Goal: Transaction & Acquisition: Purchase product/service

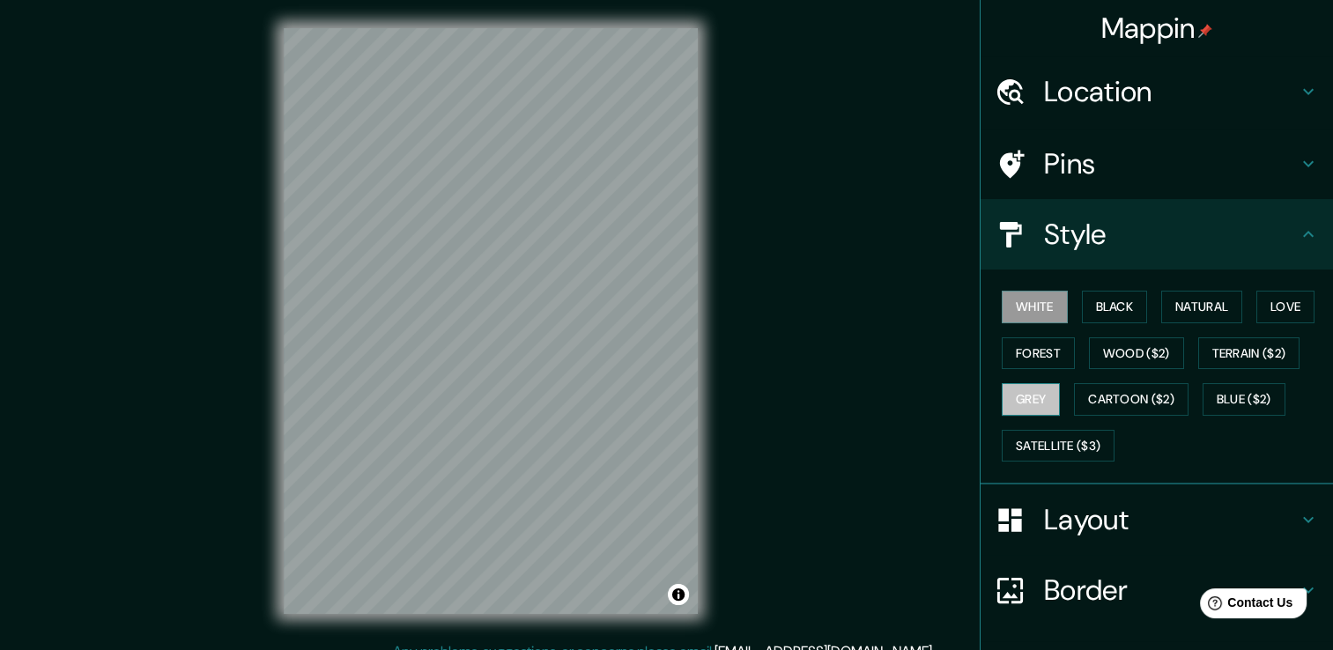
click at [1017, 395] on button "Grey" at bounding box center [1030, 399] width 58 height 33
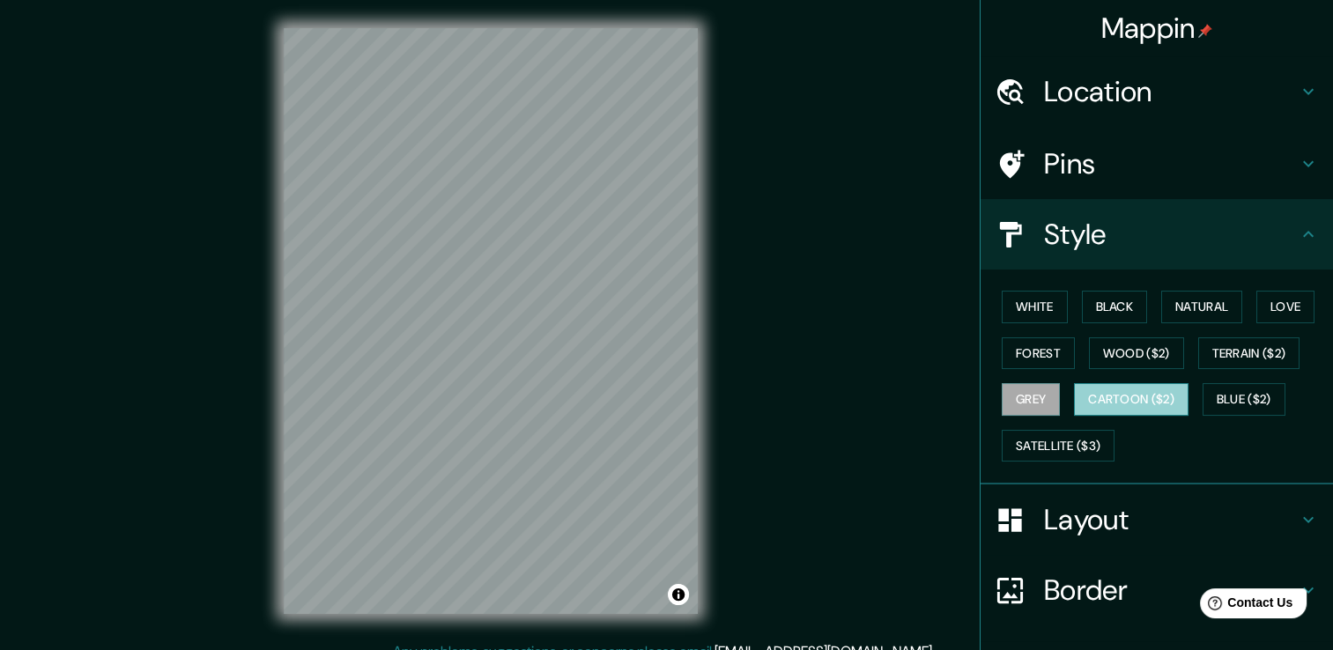
click at [1102, 399] on button "Cartoon ($2)" at bounding box center [1131, 399] width 114 height 33
click at [1017, 388] on button "Grey" at bounding box center [1030, 399] width 58 height 33
click at [1022, 348] on button "Forest" at bounding box center [1037, 353] width 73 height 33
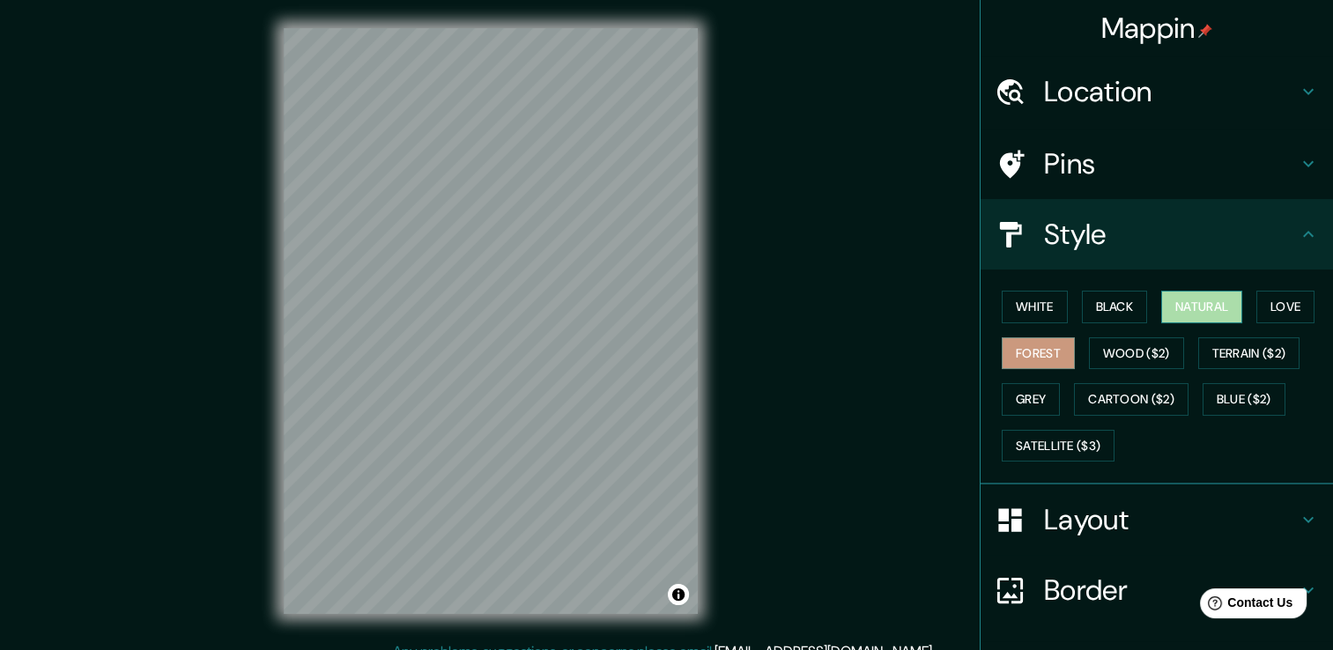
click at [1185, 312] on button "Natural" at bounding box center [1201, 307] width 81 height 33
click at [1106, 309] on button "Black" at bounding box center [1115, 307] width 66 height 33
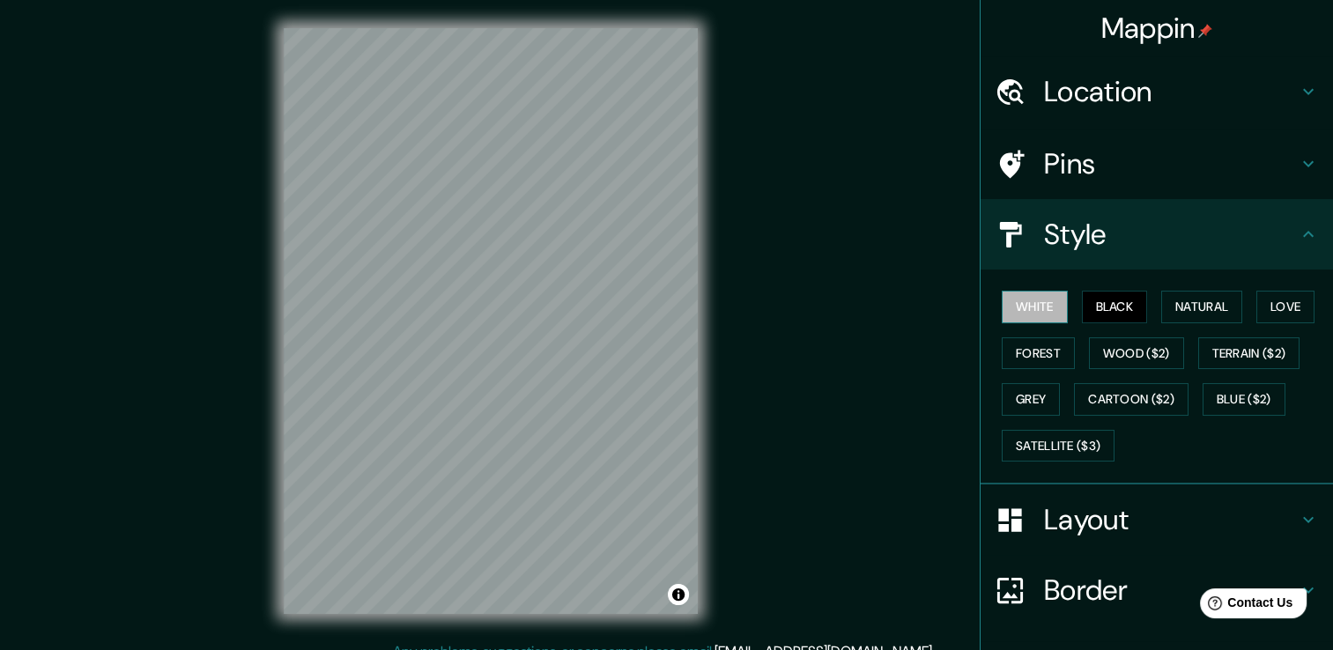
click at [1039, 312] on button "White" at bounding box center [1034, 307] width 66 height 33
click at [1195, 307] on button "Natural" at bounding box center [1201, 307] width 81 height 33
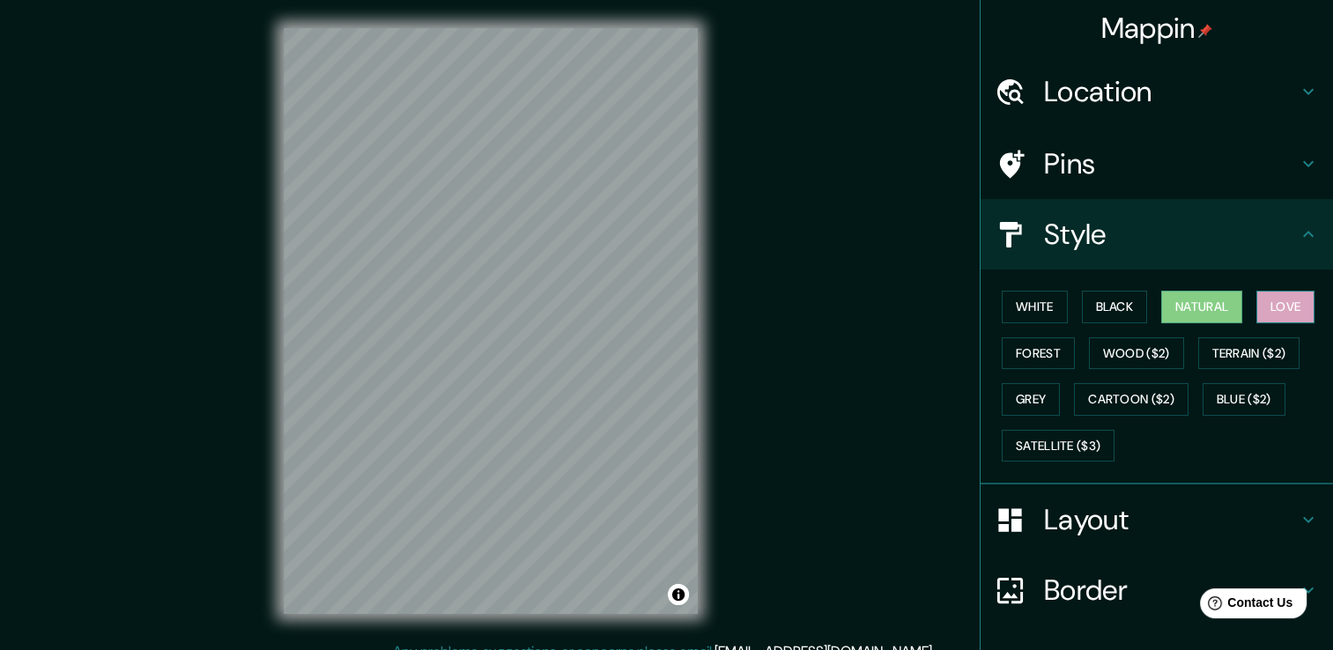
click at [1279, 315] on button "Love" at bounding box center [1285, 307] width 58 height 33
click at [1022, 351] on button "Forest" at bounding box center [1037, 353] width 73 height 33
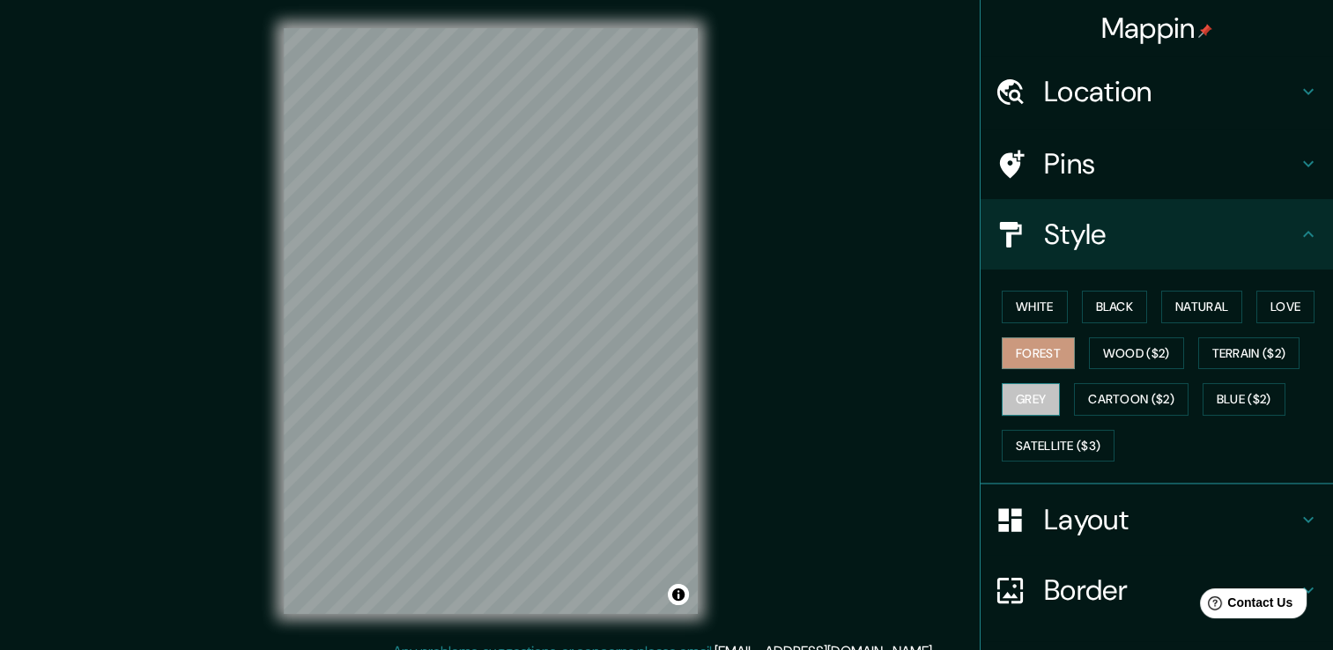
click at [1026, 394] on button "Grey" at bounding box center [1030, 399] width 58 height 33
click at [1096, 299] on button "Black" at bounding box center [1115, 307] width 66 height 33
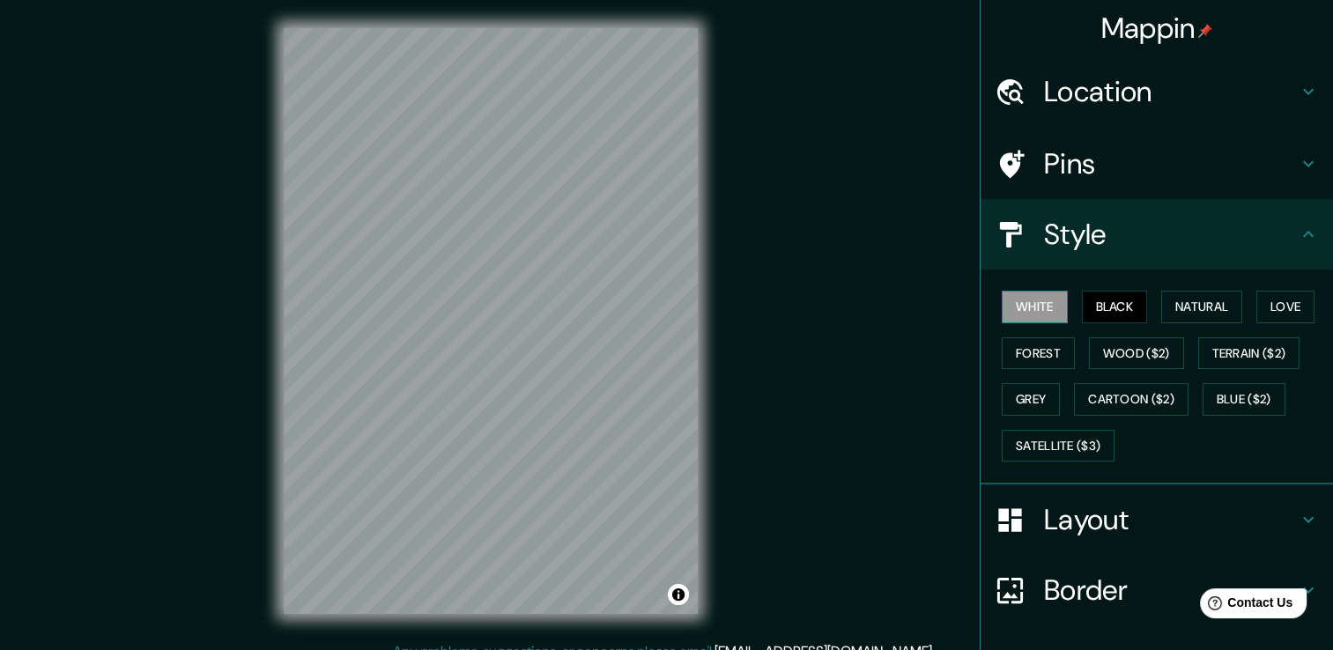
click at [1041, 301] on button "White" at bounding box center [1034, 307] width 66 height 33
click at [1026, 347] on button "Forest" at bounding box center [1037, 353] width 73 height 33
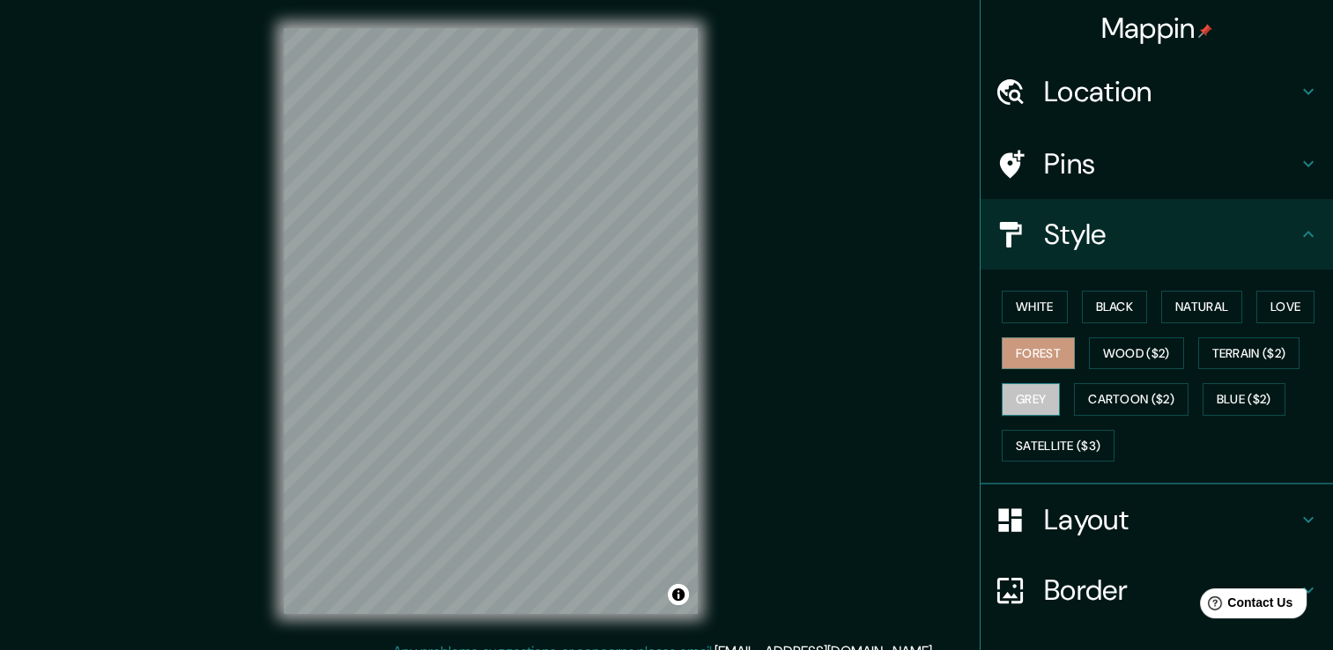
click at [1036, 393] on button "Grey" at bounding box center [1030, 399] width 58 height 33
click at [1021, 294] on button "White" at bounding box center [1034, 307] width 66 height 33
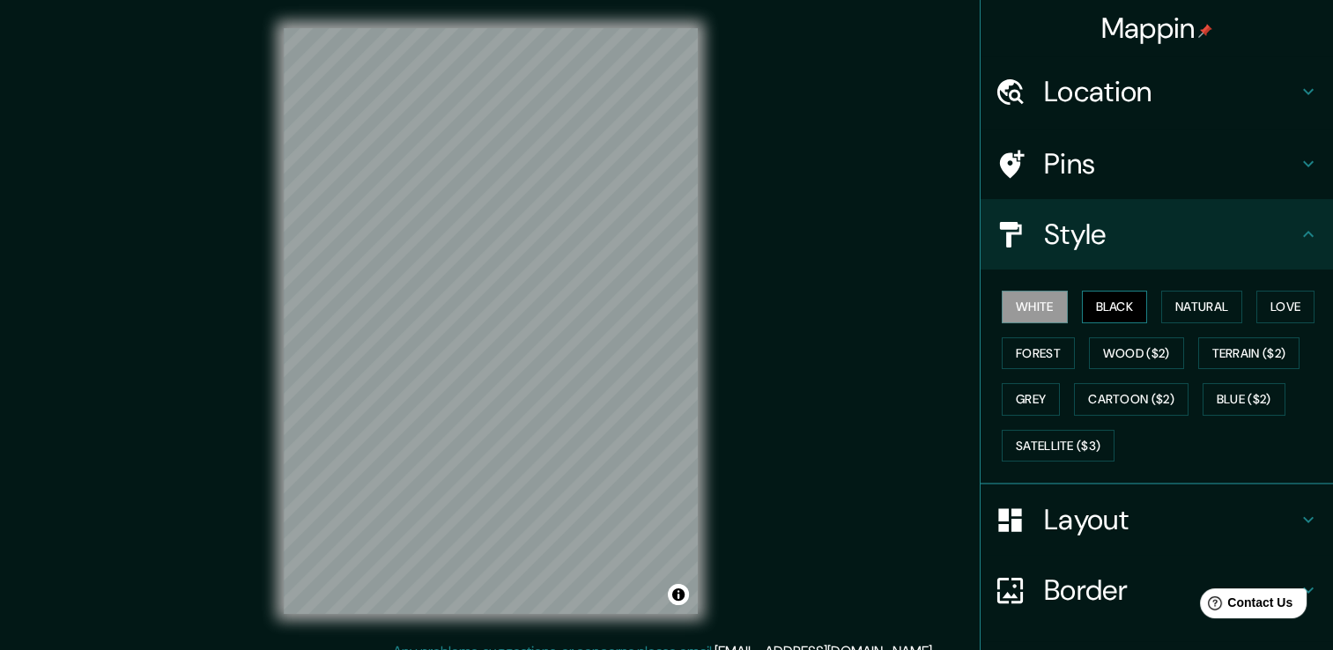
click at [1082, 306] on button "Black" at bounding box center [1115, 307] width 66 height 33
click at [1028, 291] on button "White" at bounding box center [1034, 307] width 66 height 33
click at [1011, 400] on button "Grey" at bounding box center [1030, 399] width 58 height 33
click at [1219, 535] on div "Layout" at bounding box center [1156, 519] width 352 height 70
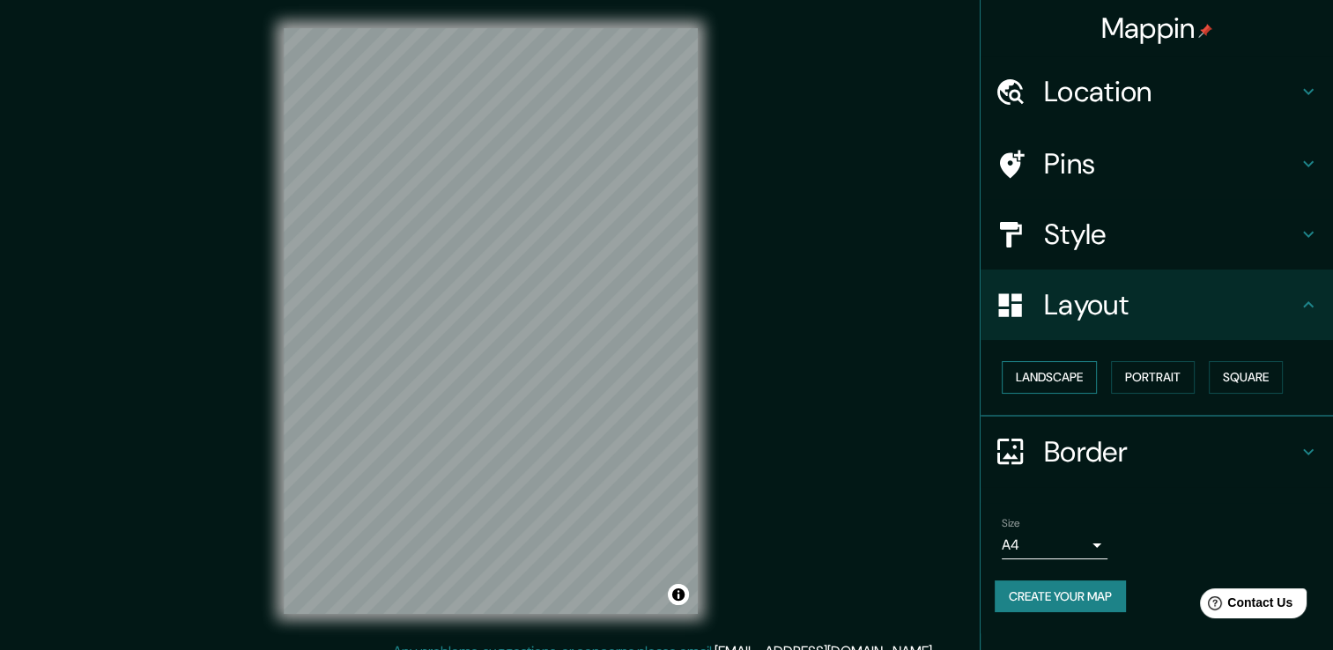
click at [1068, 375] on button "Landscape" at bounding box center [1048, 377] width 95 height 33
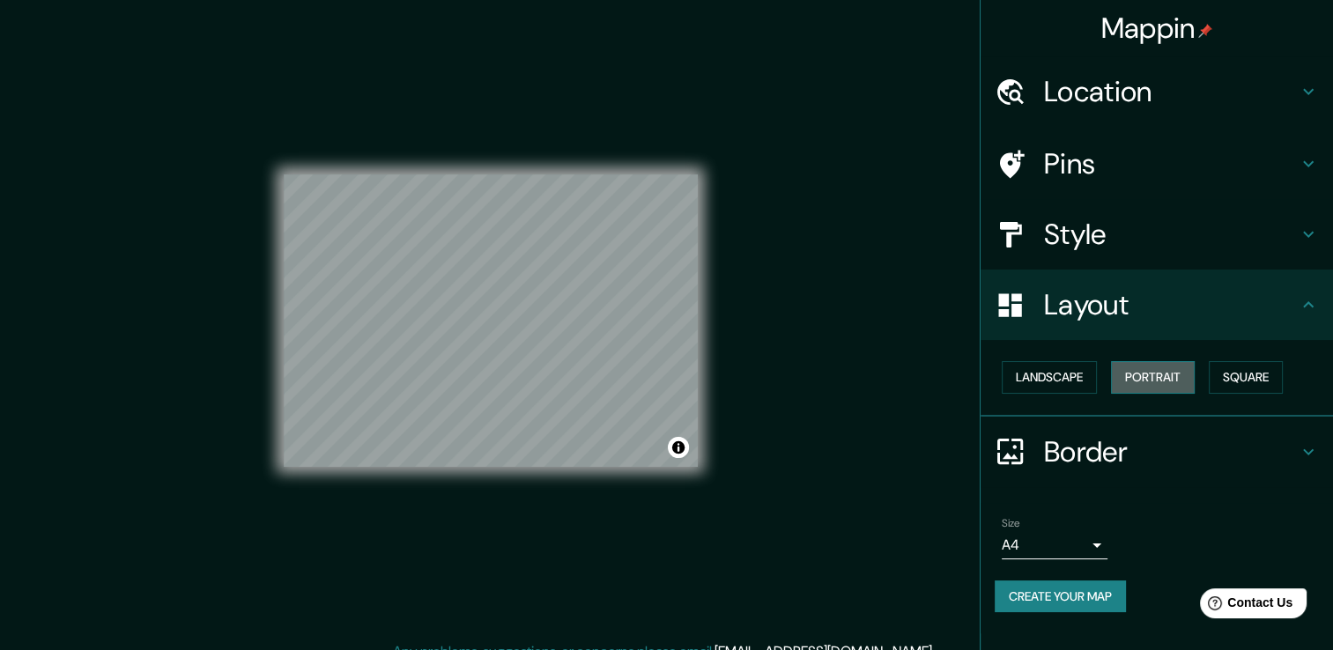
click at [1136, 372] on button "Portrait" at bounding box center [1153, 377] width 84 height 33
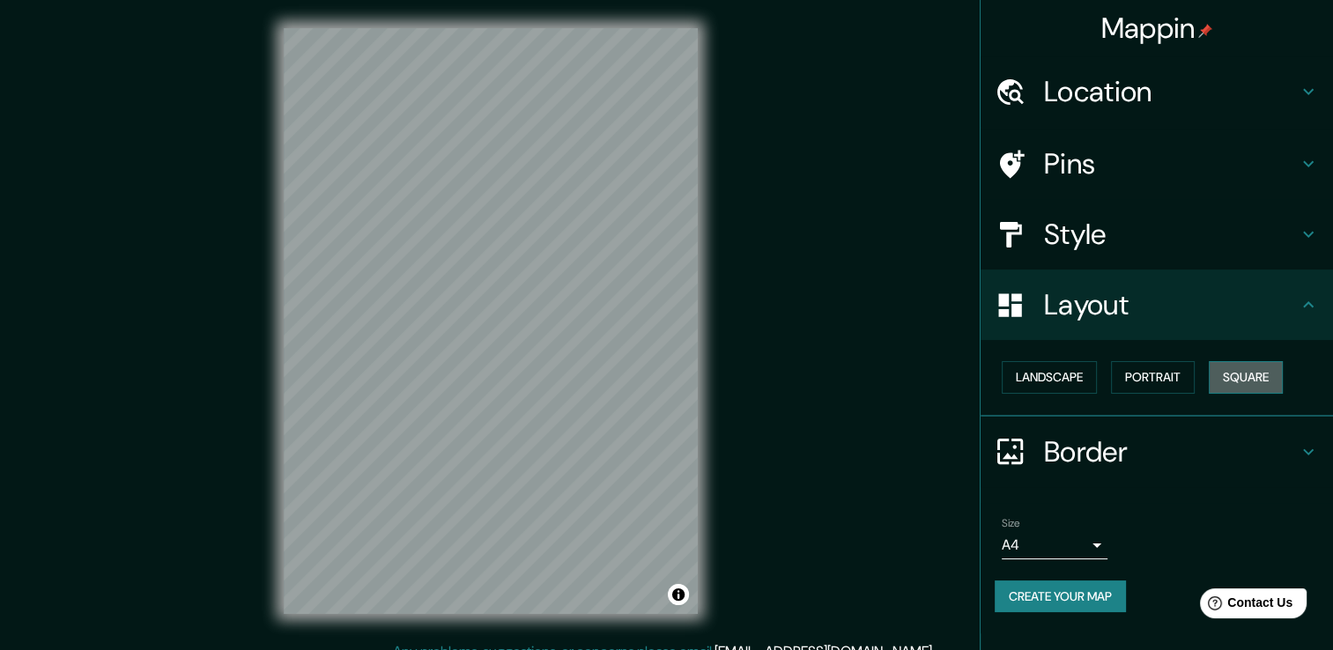
click at [1237, 373] on button "Square" at bounding box center [1245, 377] width 74 height 33
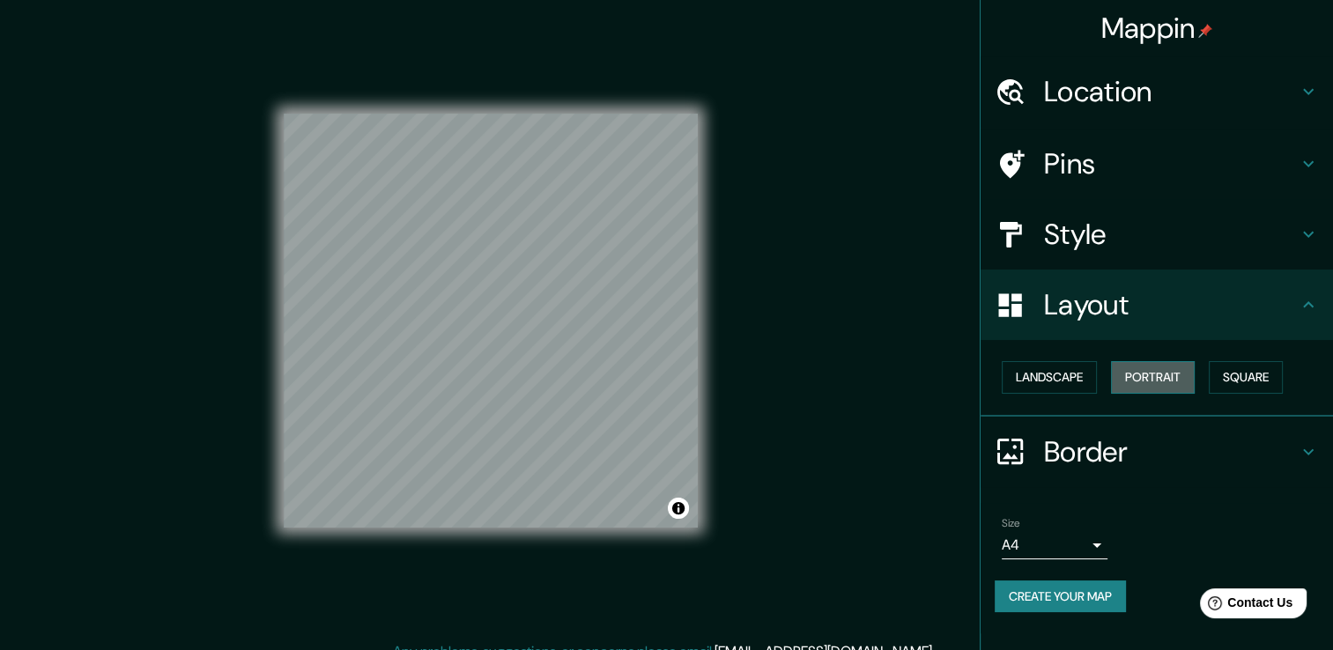
click at [1170, 379] on button "Portrait" at bounding box center [1153, 377] width 84 height 33
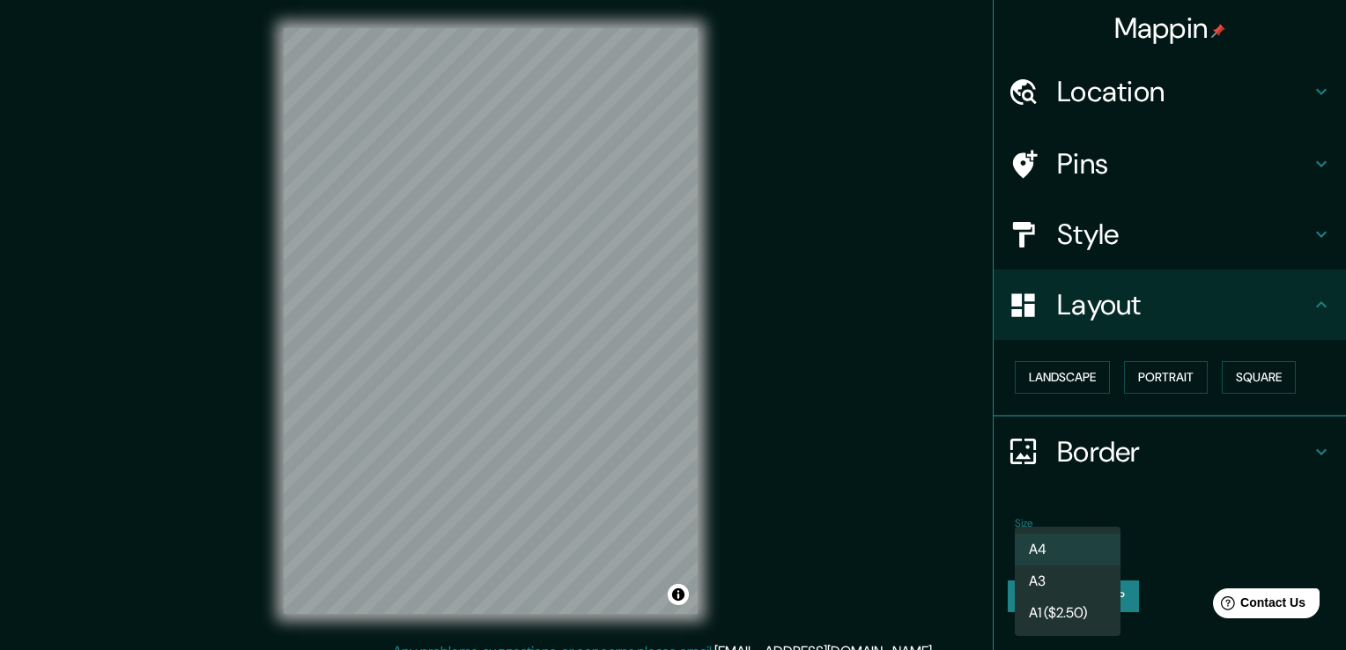
click at [1101, 543] on body "Mappin Location Pins Style Layout Landscape Portrait Square Border Choose a bor…" at bounding box center [673, 325] width 1346 height 650
click at [1078, 615] on li "A1 ($2.50)" at bounding box center [1068, 613] width 106 height 32
click at [1086, 542] on body "Mappin Location Pins Style Layout Landscape Portrait Square Border Choose a bor…" at bounding box center [673, 325] width 1346 height 650
click at [1082, 572] on li "A3" at bounding box center [1068, 581] width 106 height 32
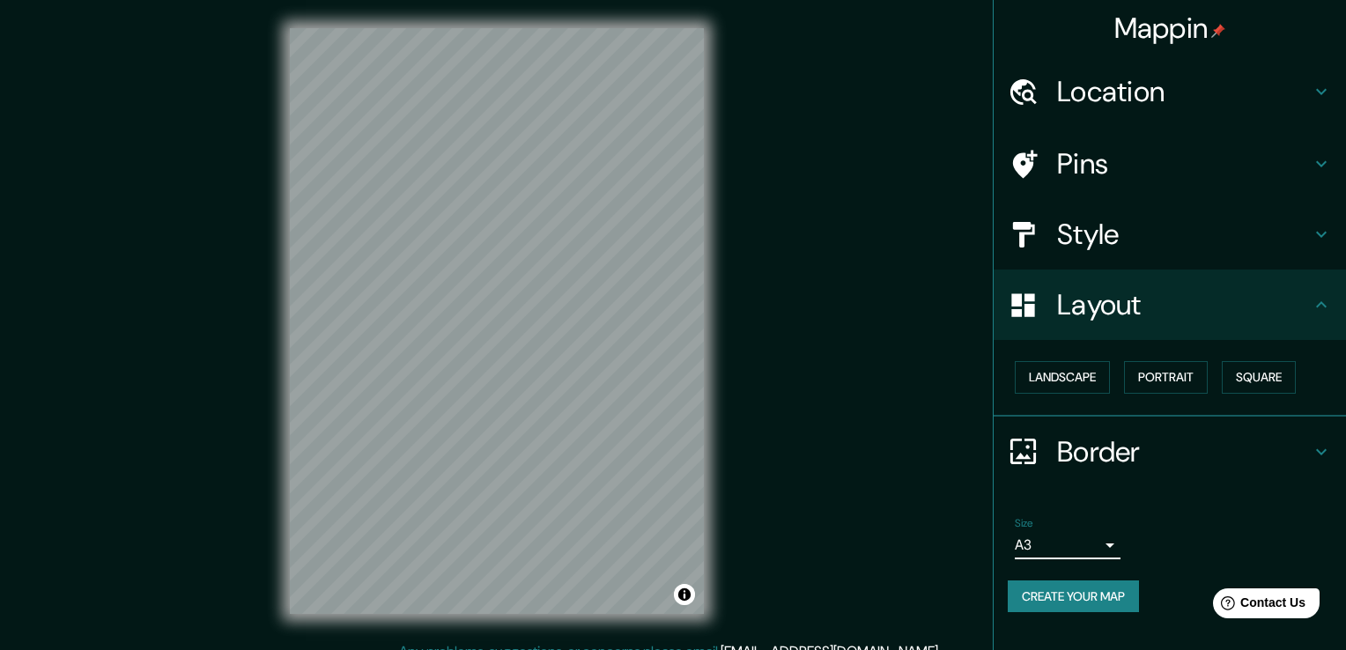
click at [1089, 536] on body "Mappin Location Pins Style Layout Landscape Portrait Square Border Choose a bor…" at bounding box center [673, 325] width 1346 height 650
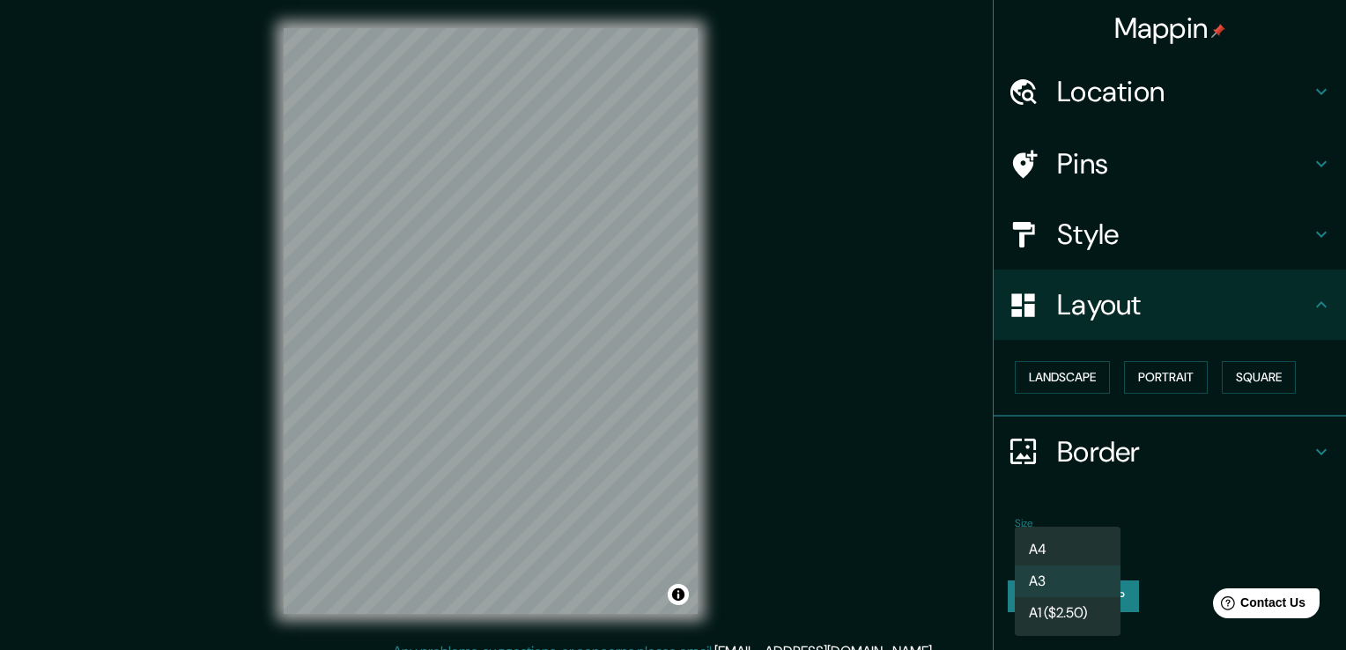
click at [1242, 489] on div at bounding box center [673, 325] width 1346 height 650
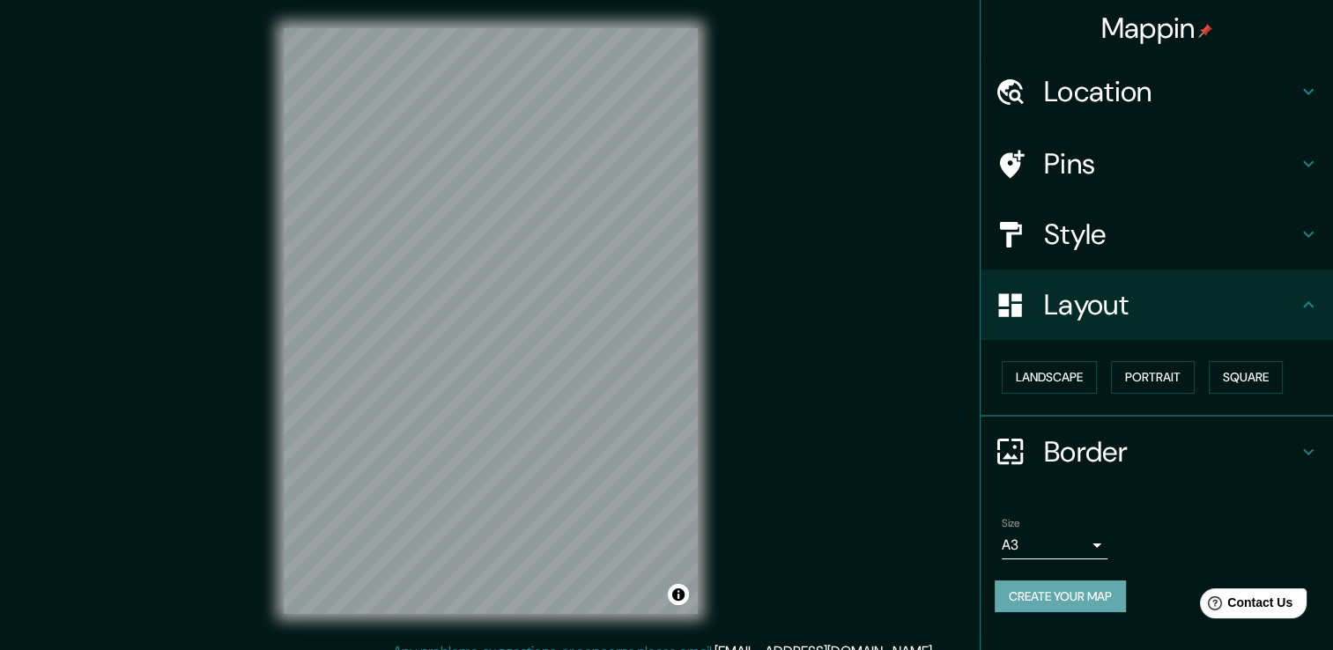
click at [1097, 588] on button "Create your map" at bounding box center [1059, 596] width 131 height 33
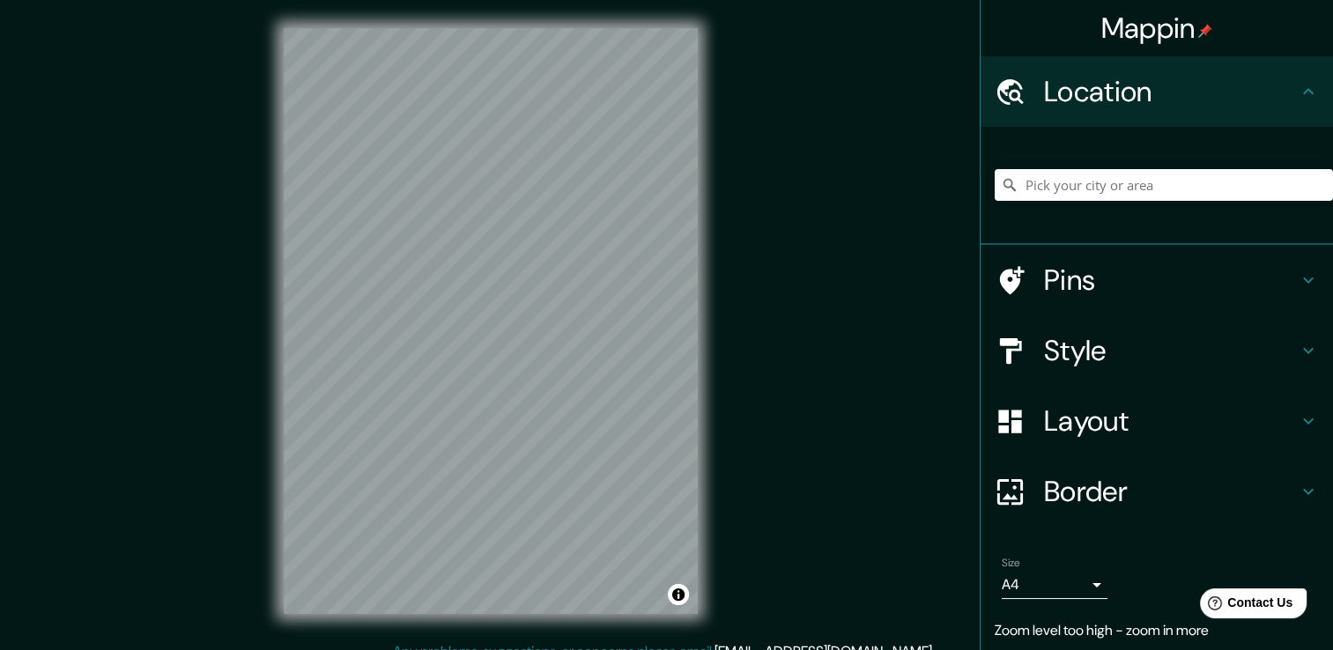
click at [733, 266] on div "Mappin Location Pins Style Layout Border Choose a border. Hint : you can make l…" at bounding box center [666, 334] width 1333 height 669
click at [1087, 273] on h4 "Pins" at bounding box center [1171, 279] width 254 height 35
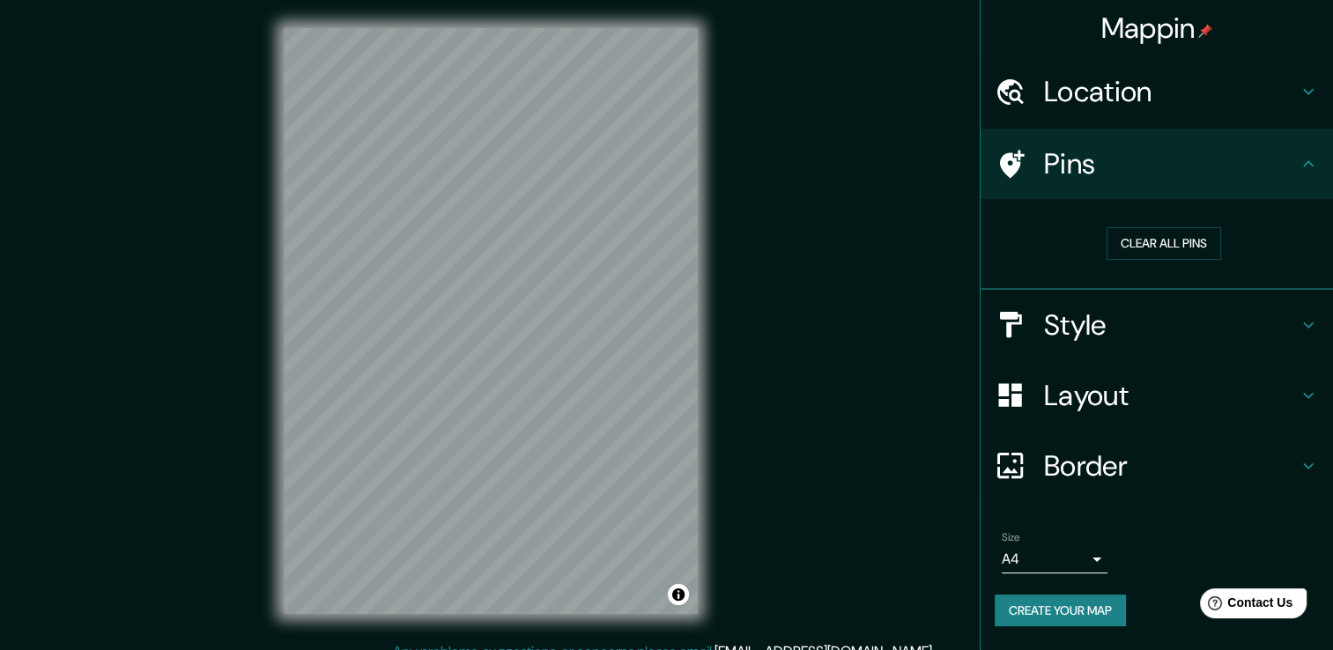
click at [1087, 311] on h4 "Style" at bounding box center [1171, 324] width 254 height 35
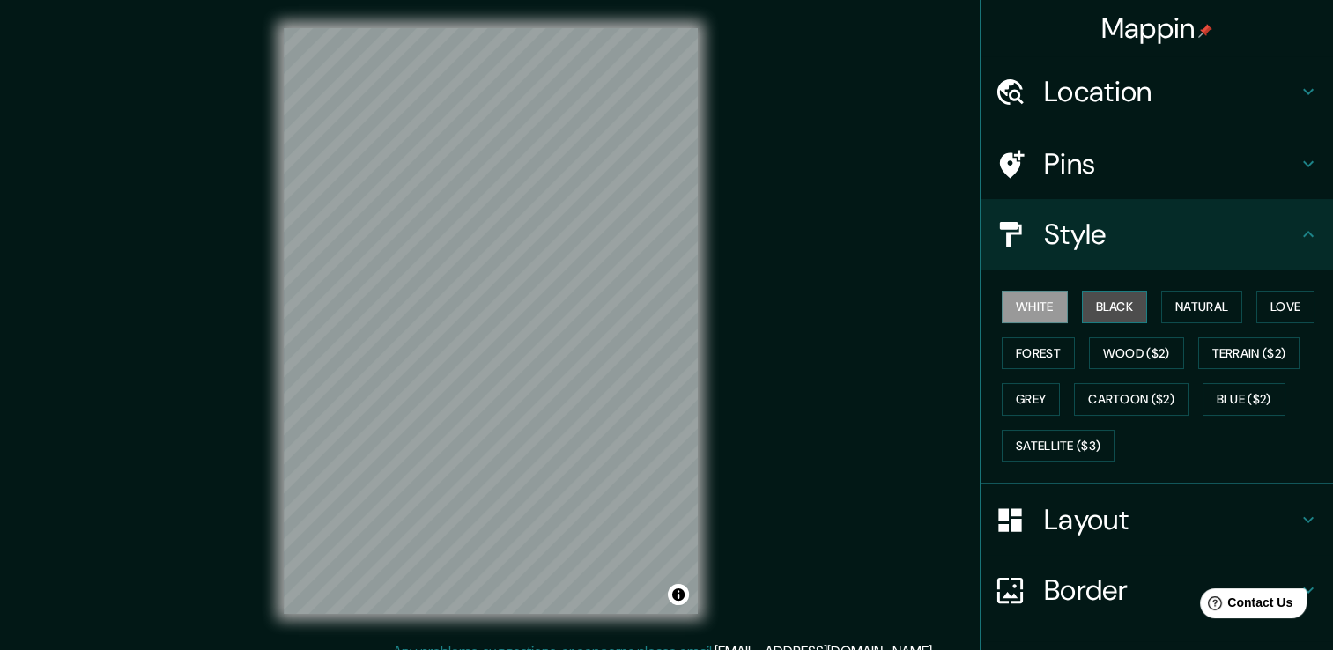
click at [1103, 310] on button "Black" at bounding box center [1115, 307] width 66 height 33
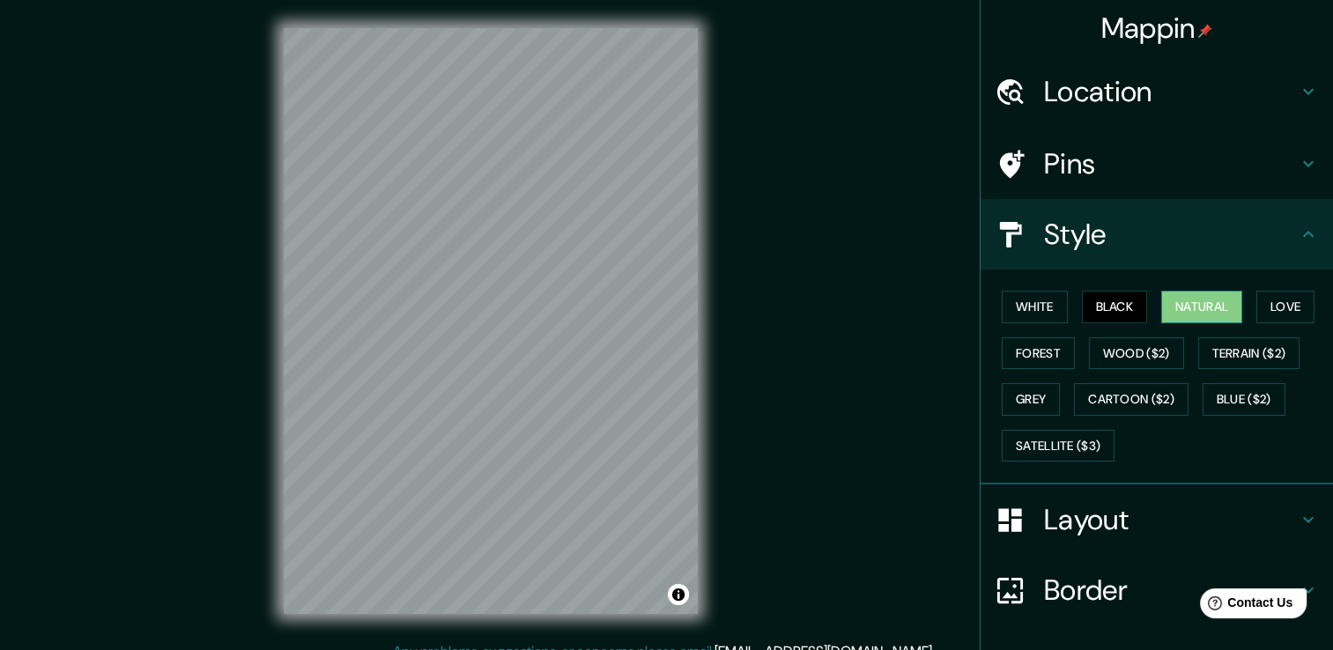
click at [1181, 299] on button "Natural" at bounding box center [1201, 307] width 81 height 33
click at [1020, 393] on button "Grey" at bounding box center [1030, 399] width 58 height 33
click at [1196, 319] on button "Natural" at bounding box center [1201, 307] width 81 height 33
drag, startPoint x: 1036, startPoint y: 350, endPoint x: 1033, endPoint y: 363, distance: 13.5
click at [1035, 351] on button "Forest" at bounding box center [1037, 353] width 73 height 33
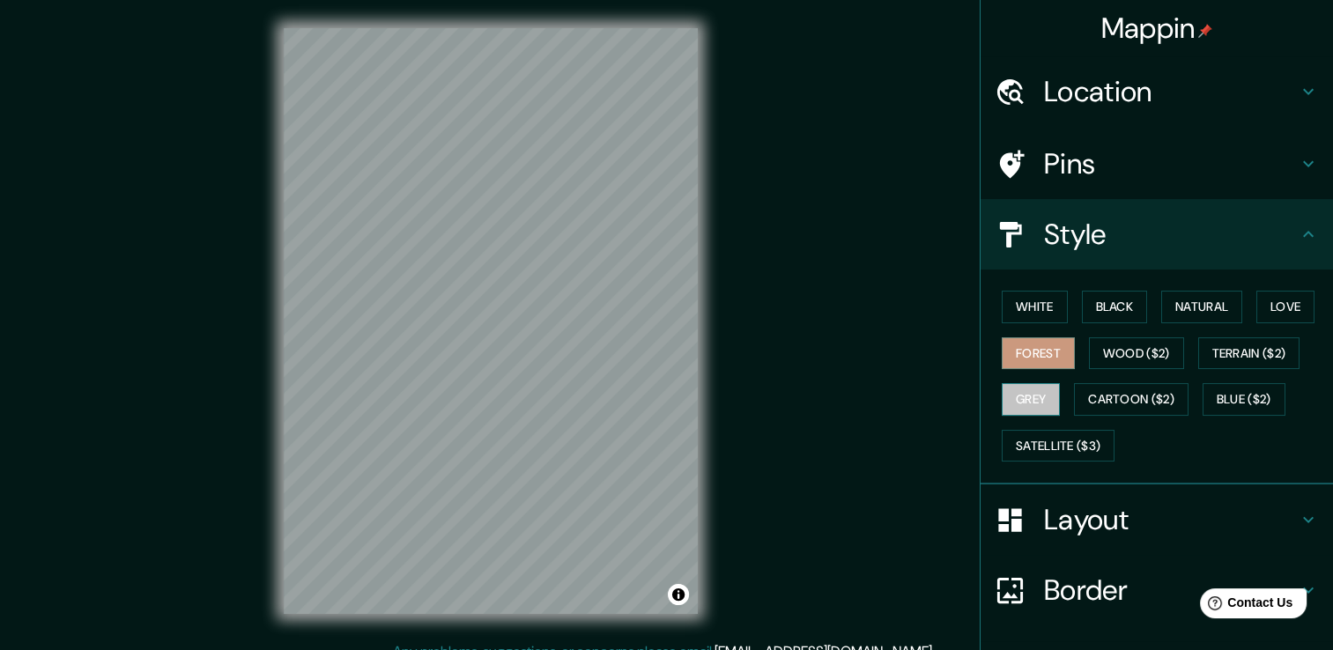
click at [1026, 396] on button "Grey" at bounding box center [1030, 399] width 58 height 33
click at [1121, 308] on button "Black" at bounding box center [1115, 307] width 66 height 33
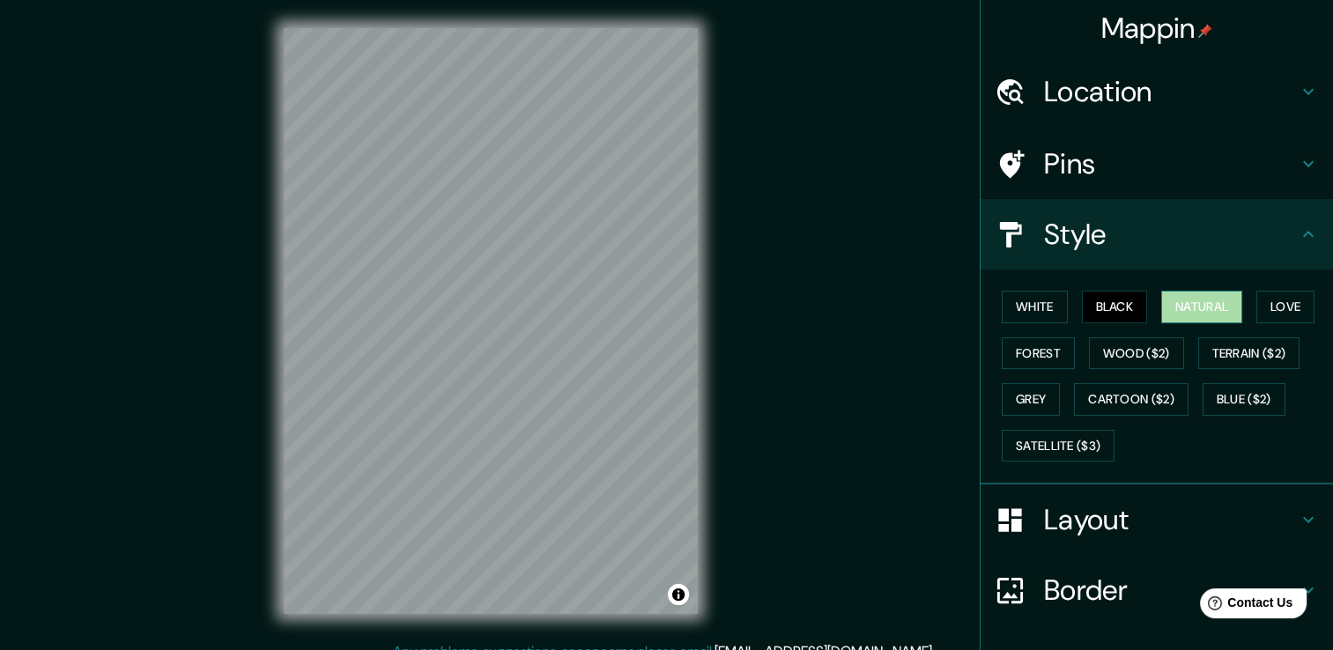
click at [1165, 298] on button "Natural" at bounding box center [1201, 307] width 81 height 33
click at [1043, 301] on button "White" at bounding box center [1034, 307] width 66 height 33
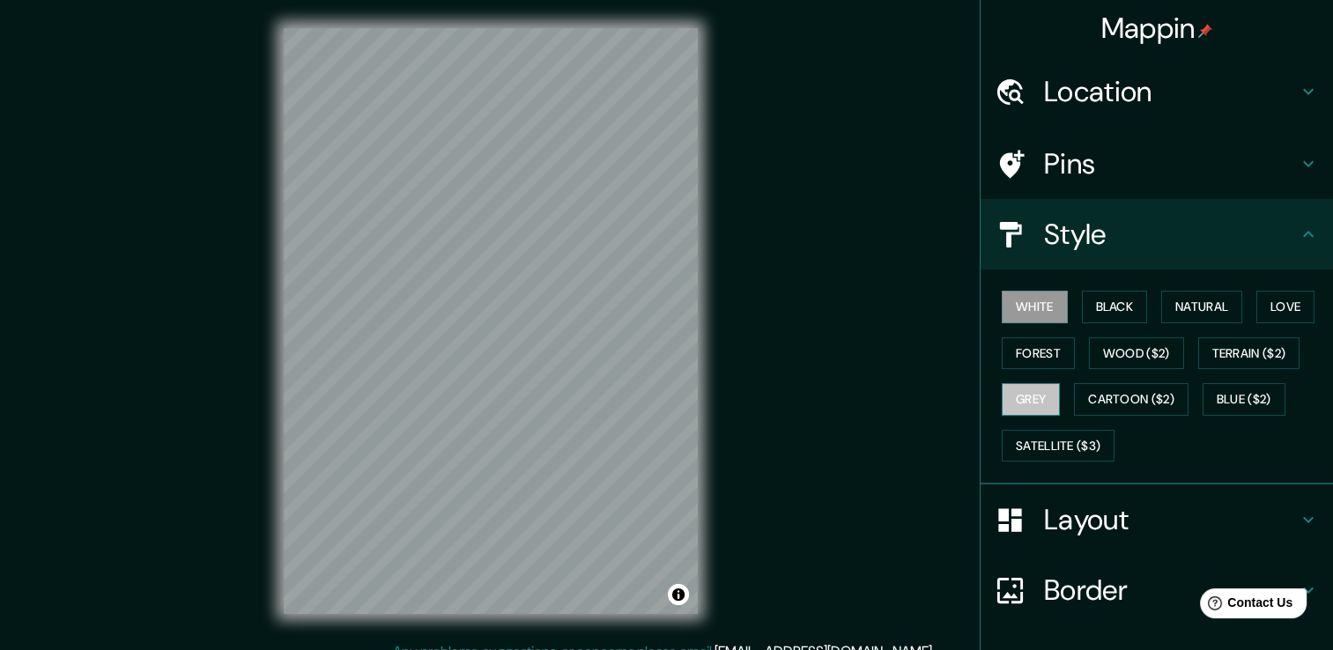
click at [1018, 393] on button "Grey" at bounding box center [1030, 399] width 58 height 33
